Goal: Task Accomplishment & Management: Complete application form

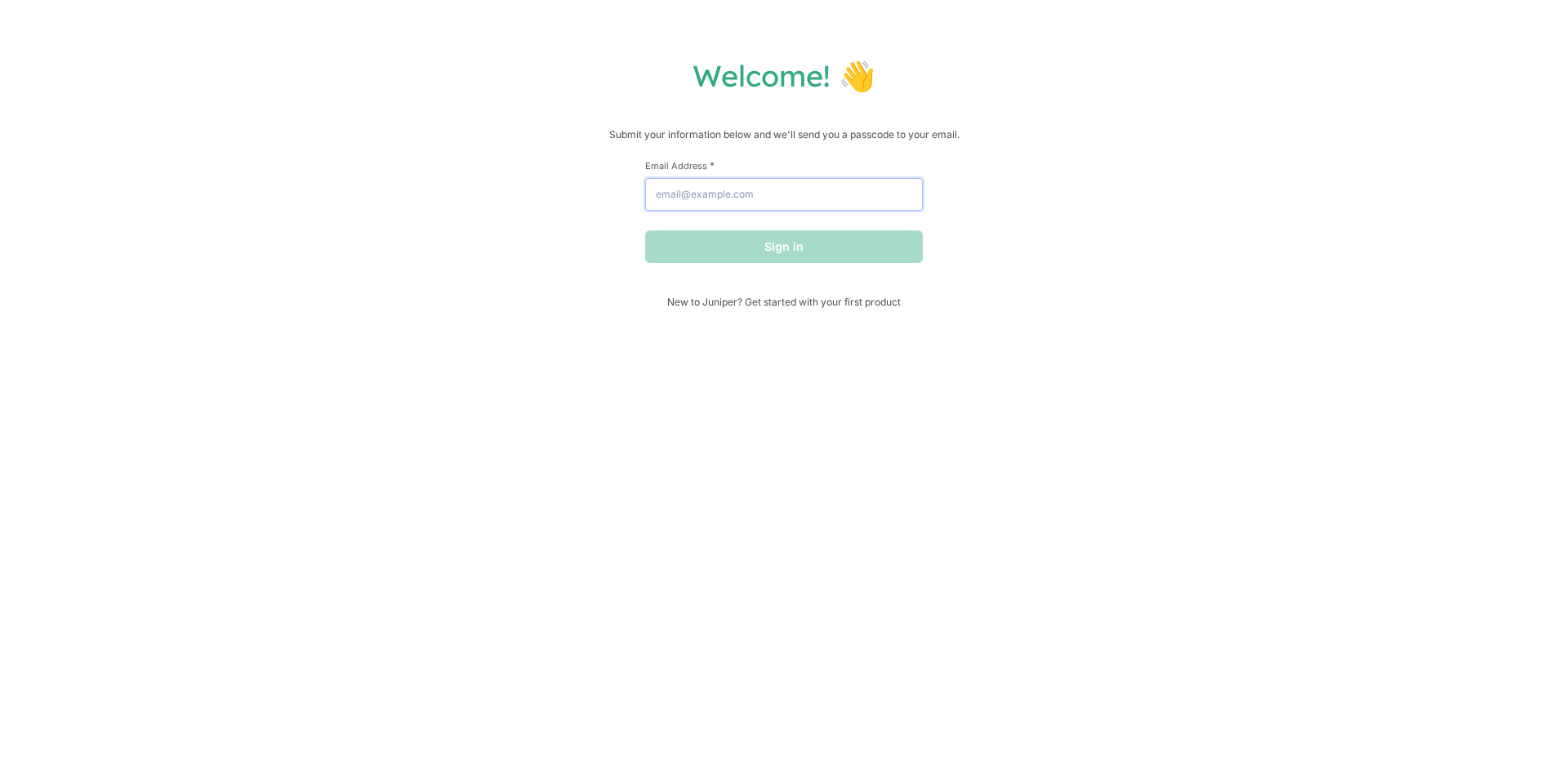
click at [790, 181] on input "Email Address *" at bounding box center [784, 195] width 278 height 33
type input "houghtlencarol@gmail.com"
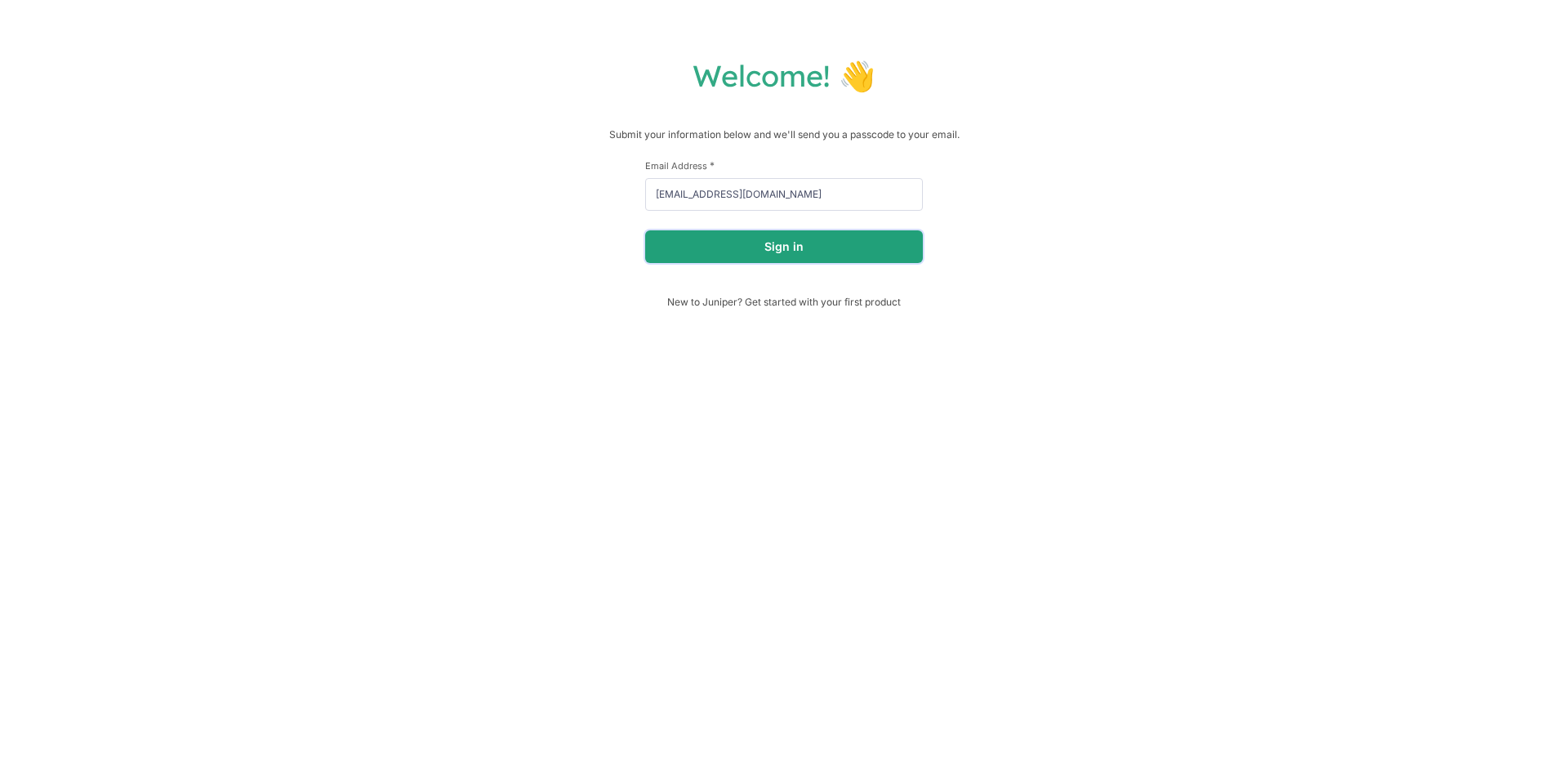
click at [802, 253] on button "Sign in" at bounding box center [784, 247] width 278 height 33
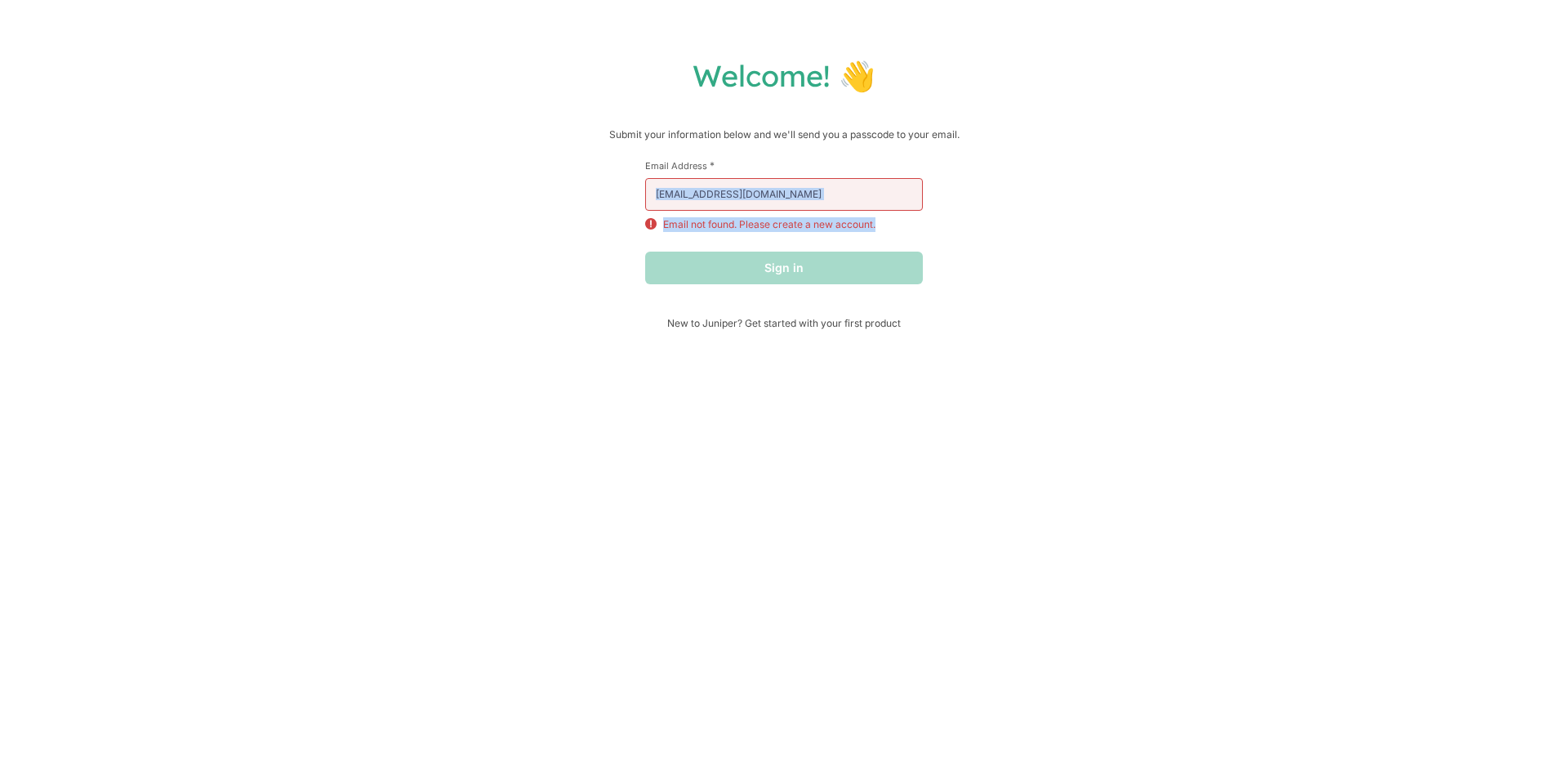
drag, startPoint x: 897, startPoint y: 213, endPoint x: 687, endPoint y: 201, distance: 210.3
click at [685, 207] on div "Email Address * houghtlencarol@gmail.com Email not found. Please create a new a…" at bounding box center [784, 195] width 278 height 72
click at [815, 207] on input "houghtlencarol@gmail.com" at bounding box center [784, 195] width 278 height 33
click at [1038, 266] on div "Welcome! 👋 Submit your information below and we'll send you a passcode to your …" at bounding box center [784, 193] width 1535 height 272
click at [815, 321] on span "New to Juniper? Get started with your first product" at bounding box center [784, 323] width 278 height 12
